Goal: Information Seeking & Learning: Learn about a topic

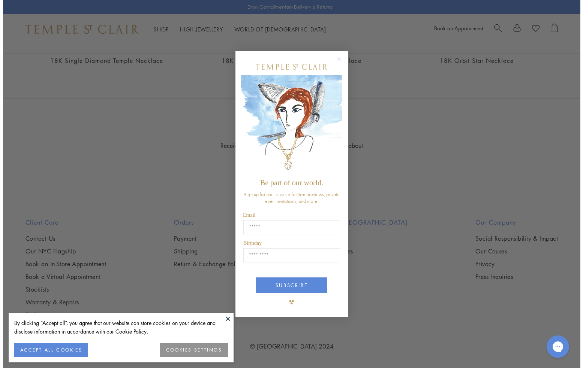
scroll to position [982, 0]
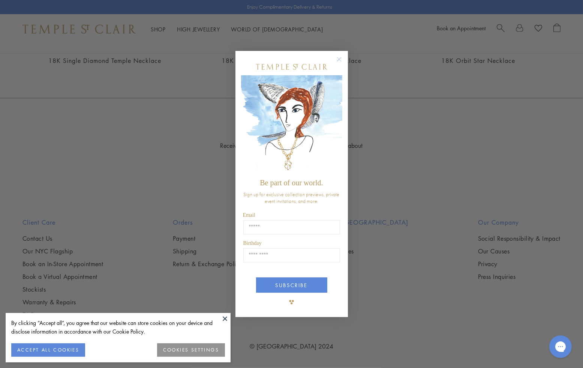
click at [224, 316] on button at bounding box center [224, 318] width 11 height 11
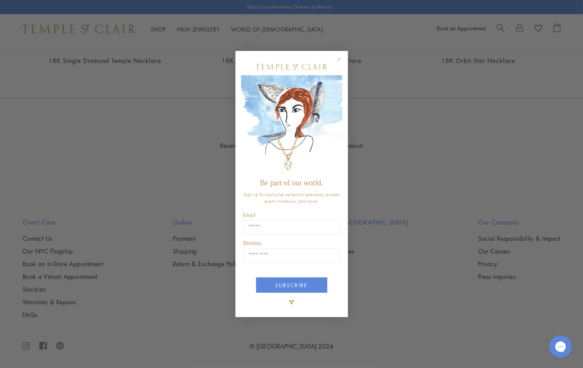
click at [338, 61] on circle "Close dialog" at bounding box center [338, 59] width 9 height 9
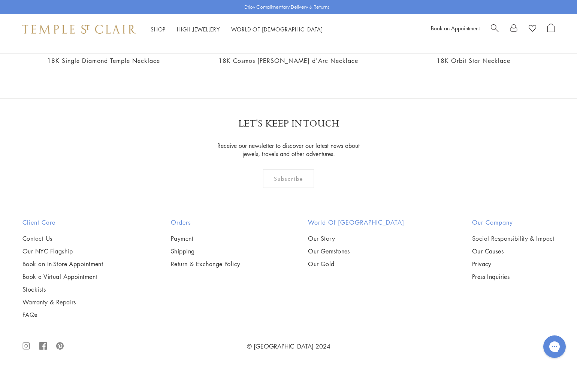
scroll to position [1499, 0]
click at [0, 0] on img at bounding box center [0, 0] width 0 height 0
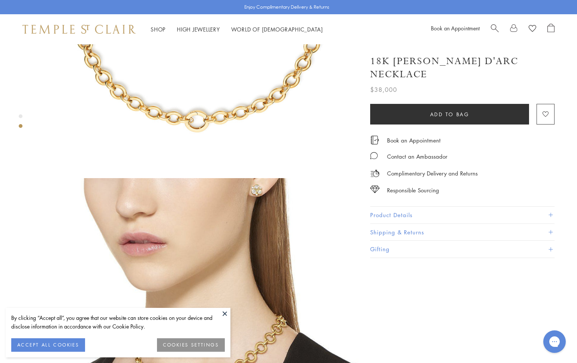
scroll to position [337, 0]
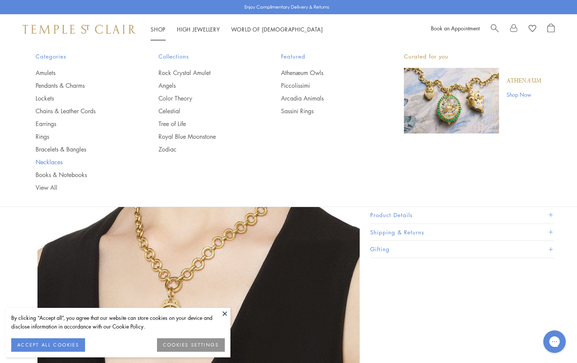
click at [53, 161] on link "Necklaces" at bounding box center [82, 162] width 93 height 8
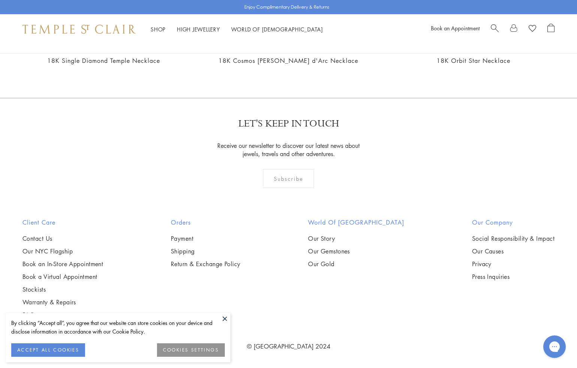
scroll to position [1536, 0]
click at [0, 0] on img at bounding box center [0, 0] width 0 height 0
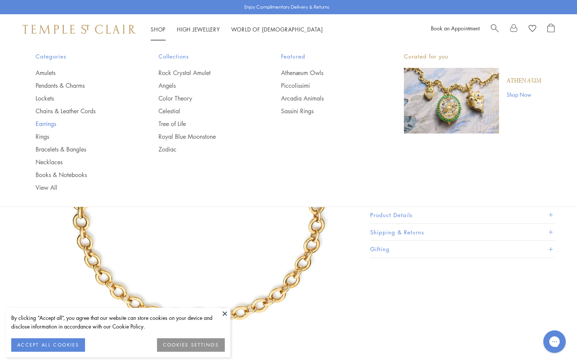
click at [49, 123] on link "Earrings" at bounding box center [82, 124] width 93 height 8
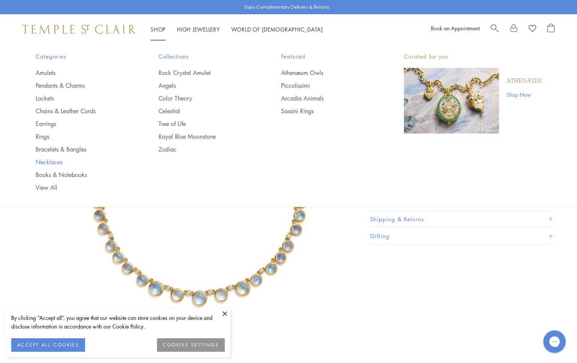
click at [53, 162] on link "Necklaces" at bounding box center [82, 162] width 93 height 8
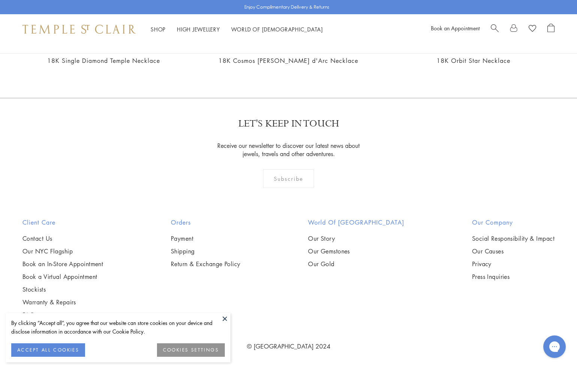
scroll to position [1161, 0]
click at [0, 0] on img at bounding box center [0, 0] width 0 height 0
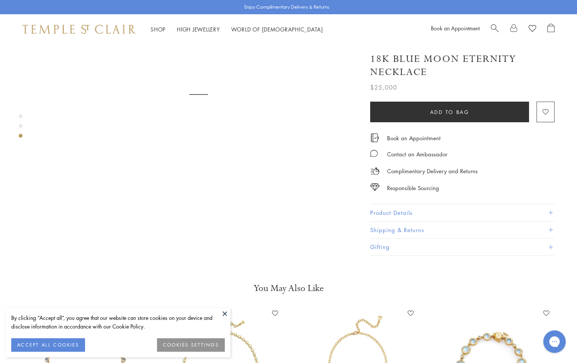
scroll to position [974, 0]
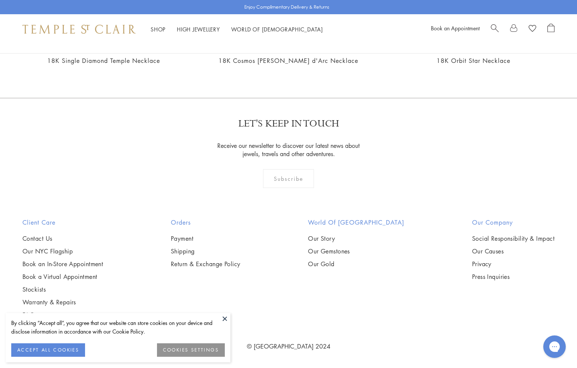
scroll to position [2735, 0]
